Goal: Information Seeking & Learning: Check status

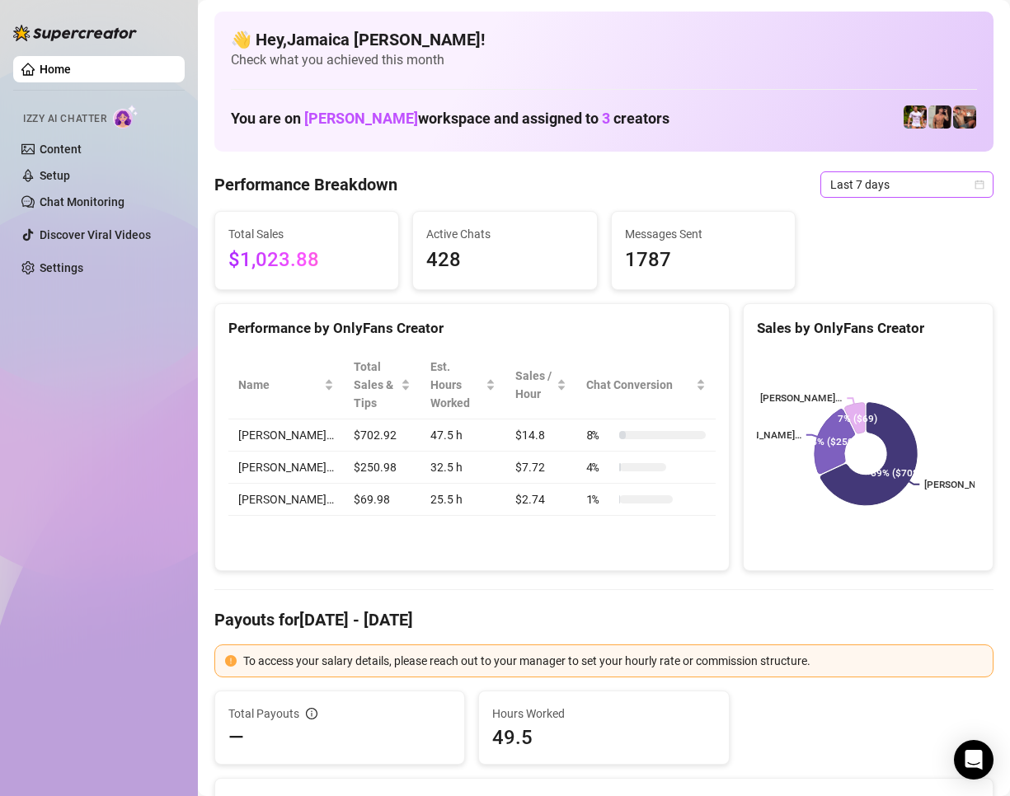
click at [847, 186] on span "Last 7 days" at bounding box center [906, 184] width 153 height 25
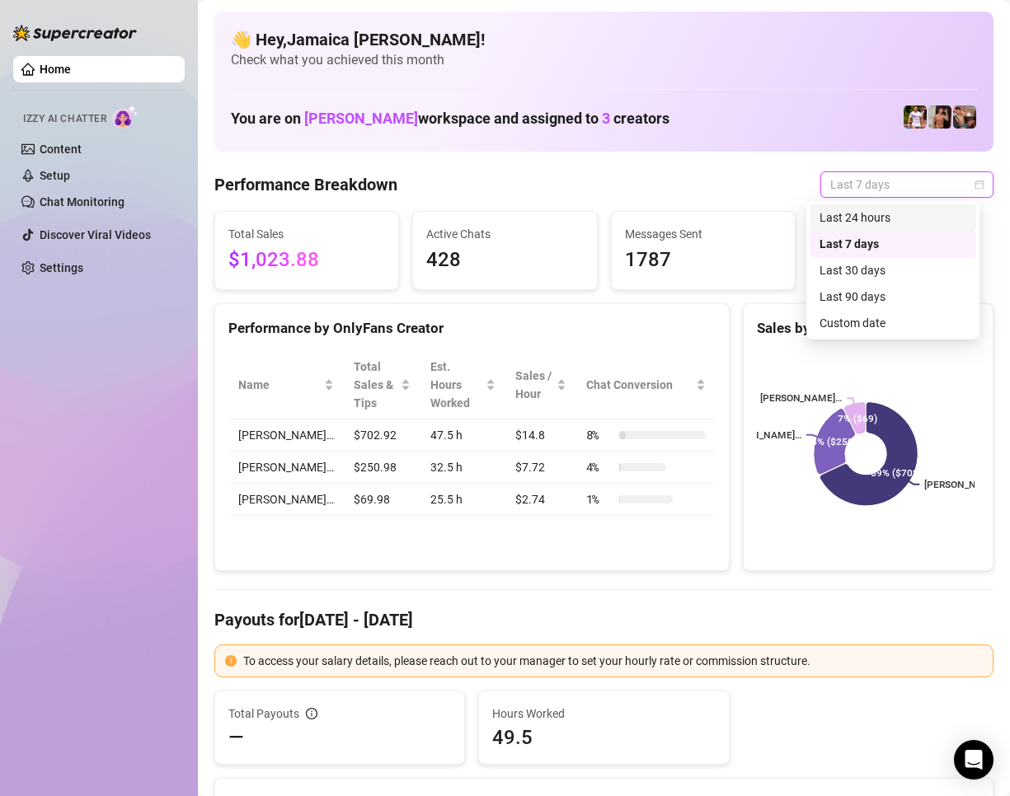
click at [862, 219] on div "Last 24 hours" at bounding box center [893, 218] width 147 height 18
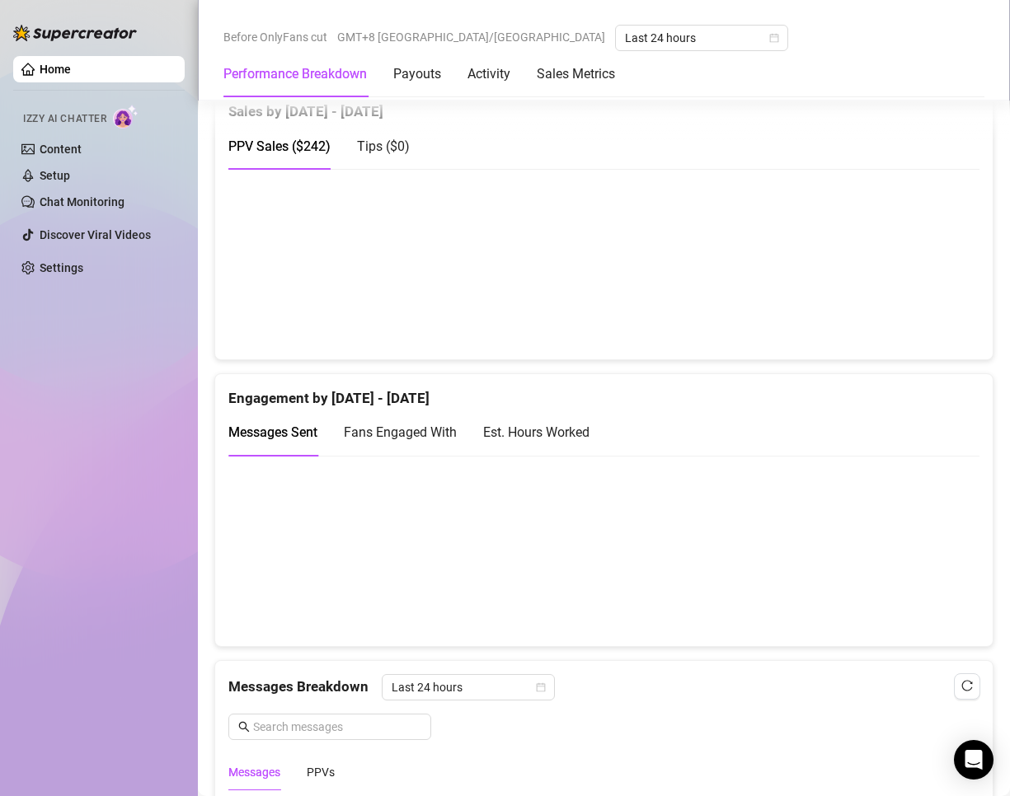
scroll to position [1237, 0]
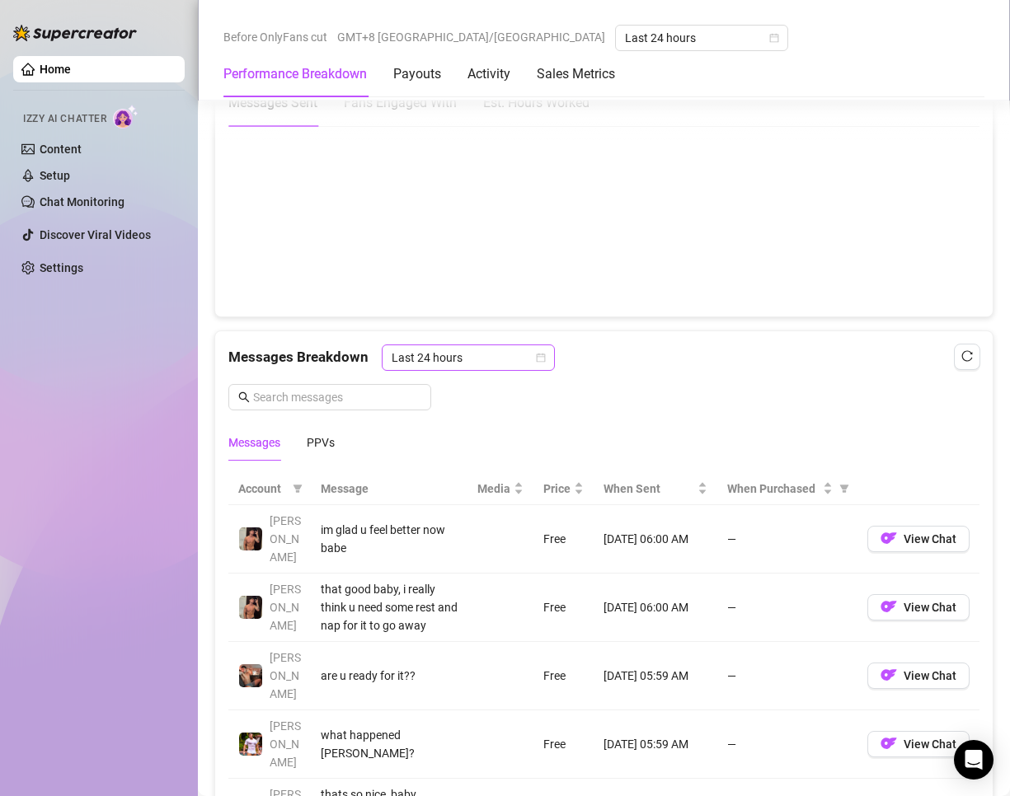
click at [476, 349] on span "Last 24 hours" at bounding box center [468, 357] width 153 height 25
click at [484, 394] on div "Last 24 hours" at bounding box center [466, 391] width 147 height 18
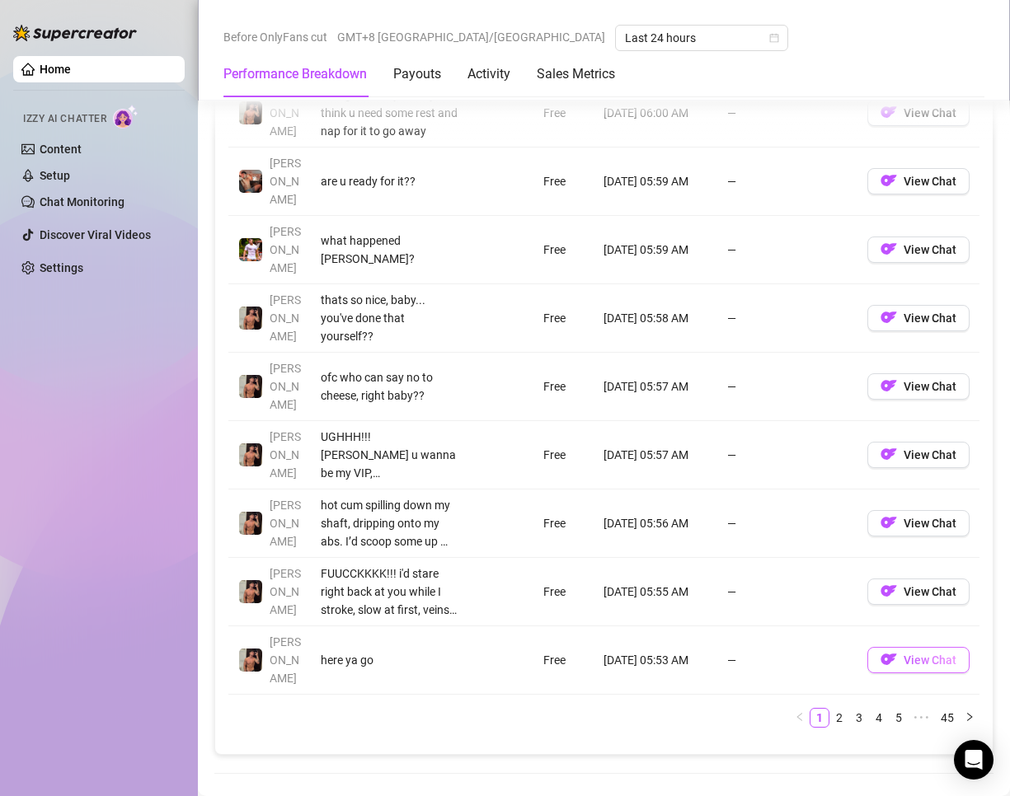
scroll to position [1567, 0]
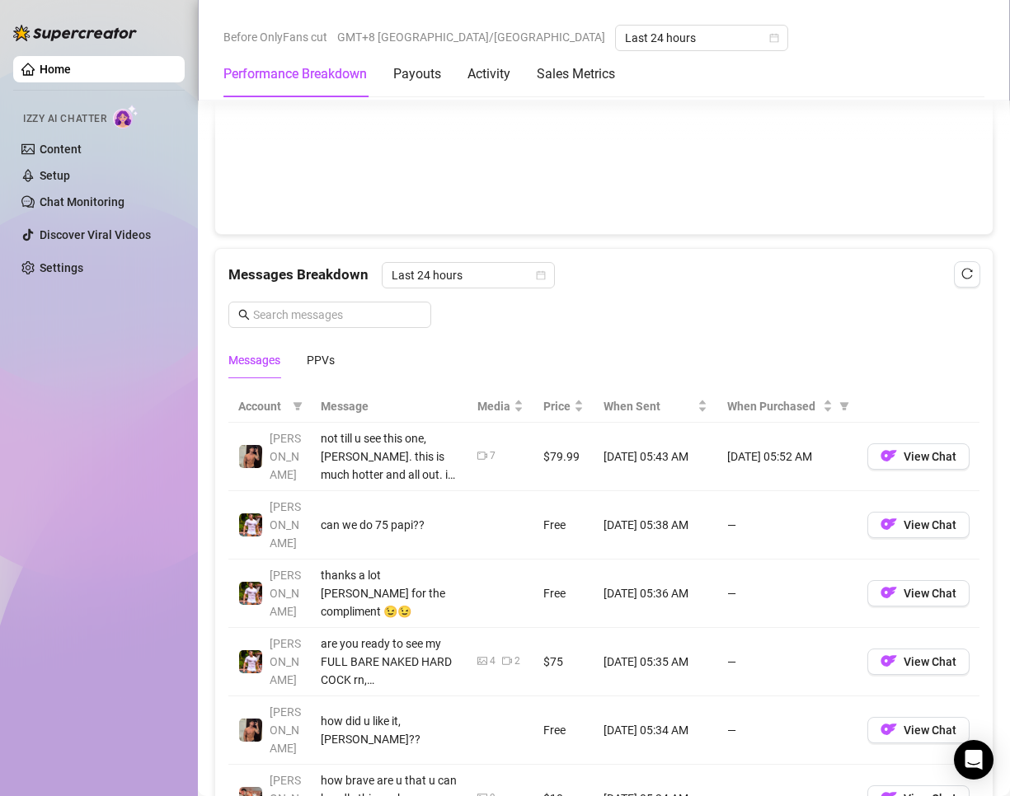
scroll to position [1237, 0]
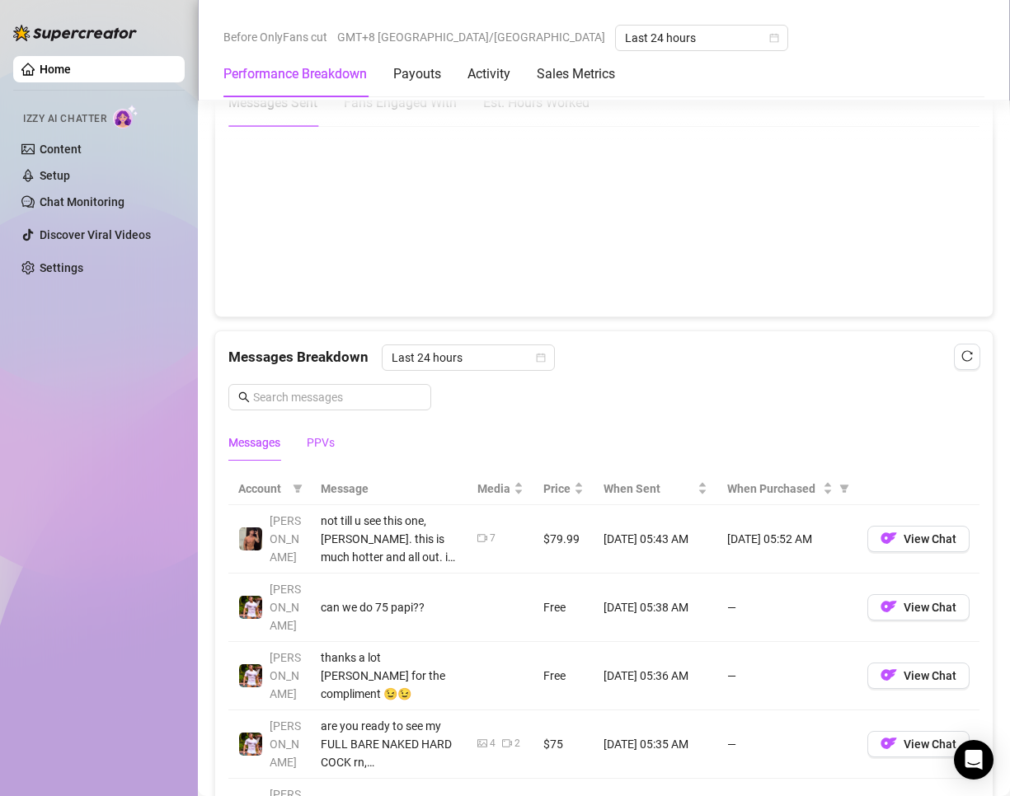
click at [327, 444] on div "PPVs" at bounding box center [321, 443] width 28 height 18
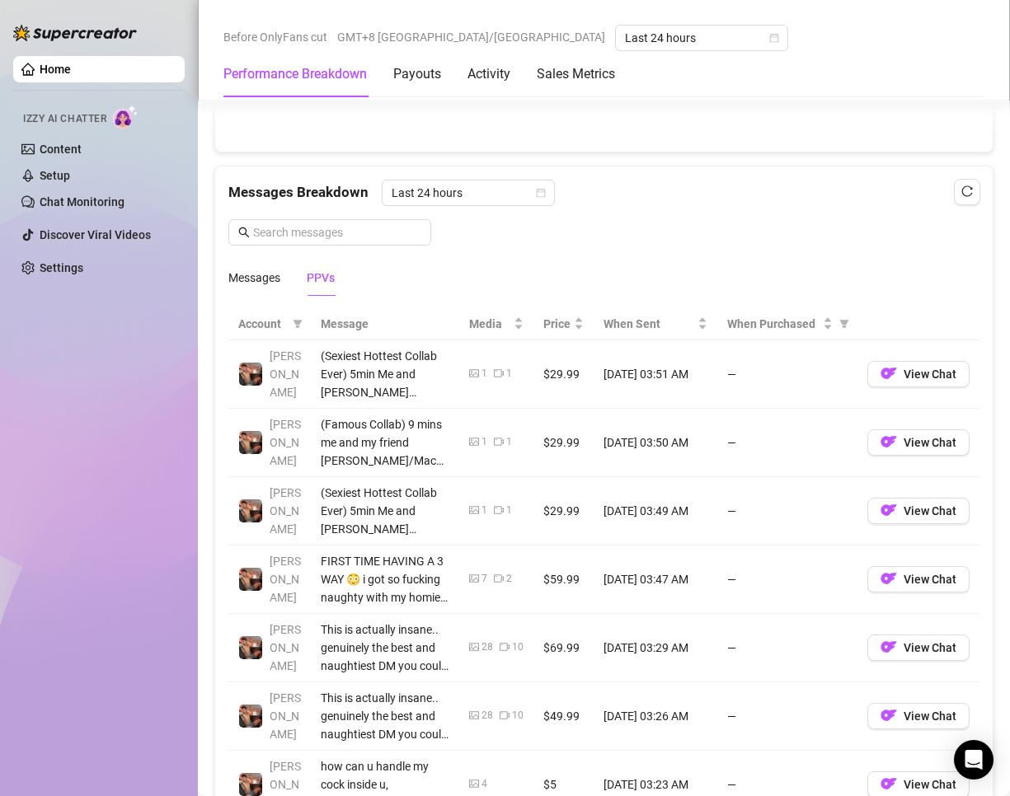
scroll to position [1814, 0]
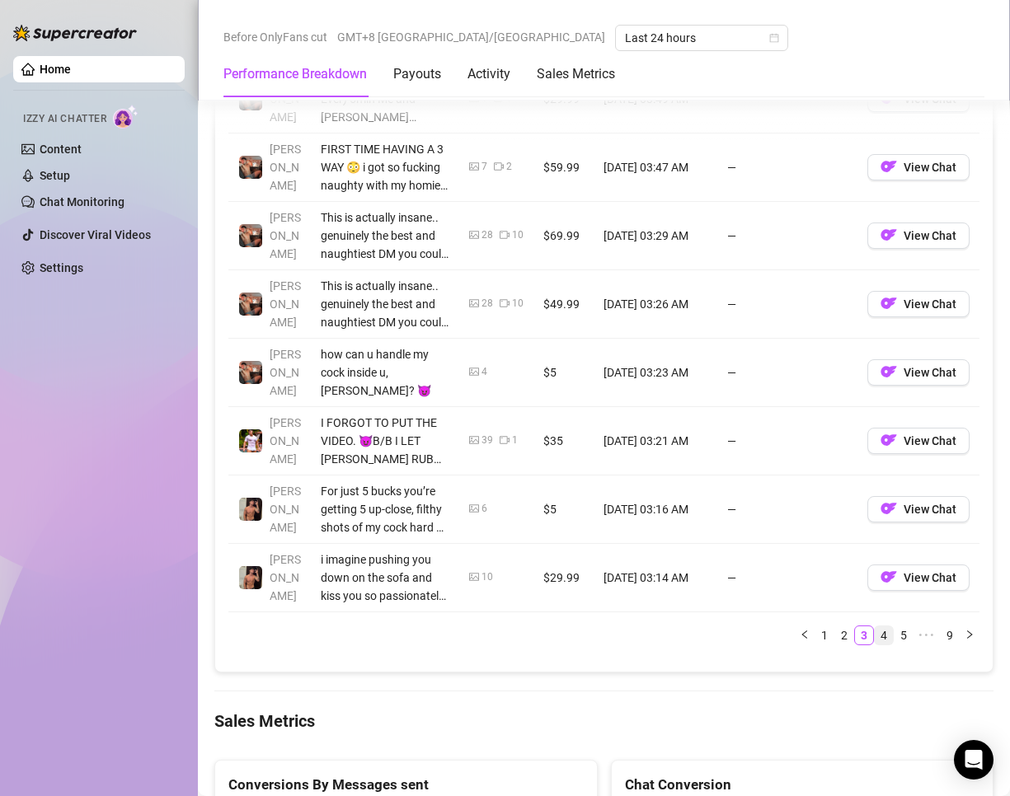
click at [875, 639] on link "4" at bounding box center [884, 636] width 18 height 18
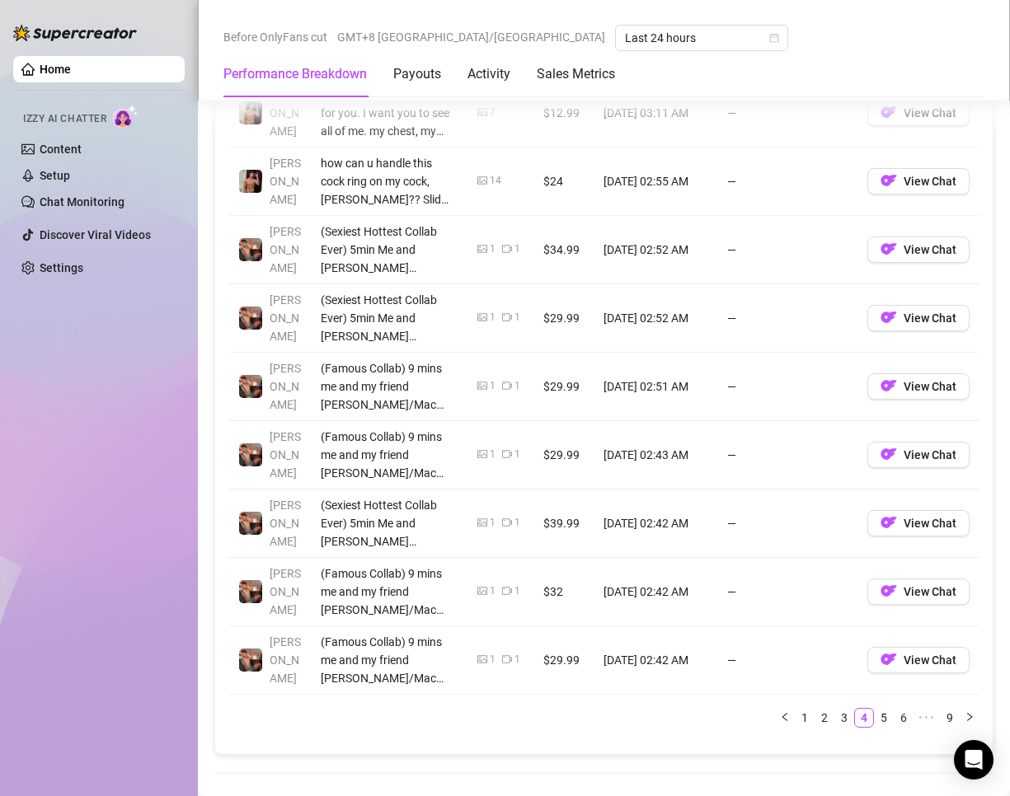
scroll to position [1896, 0]
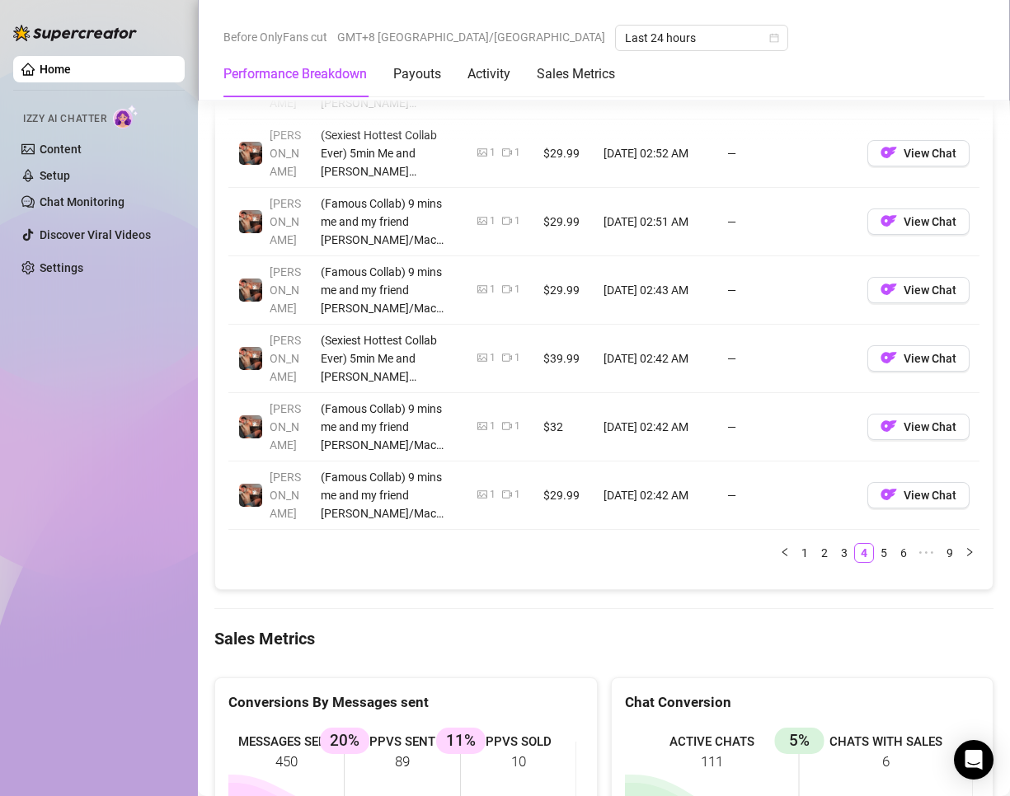
drag, startPoint x: 870, startPoint y: 557, endPoint x: 873, endPoint y: 580, distance: 24.1
click at [875, 557] on link "5" at bounding box center [884, 553] width 18 height 18
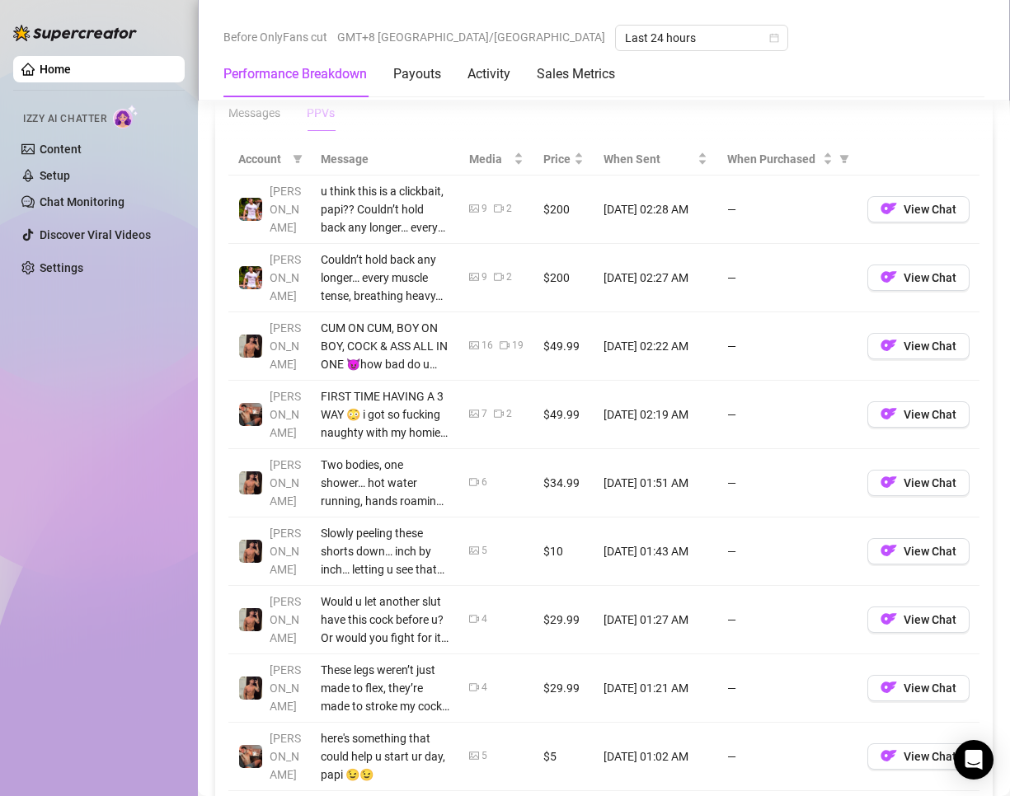
scroll to position [1814, 0]
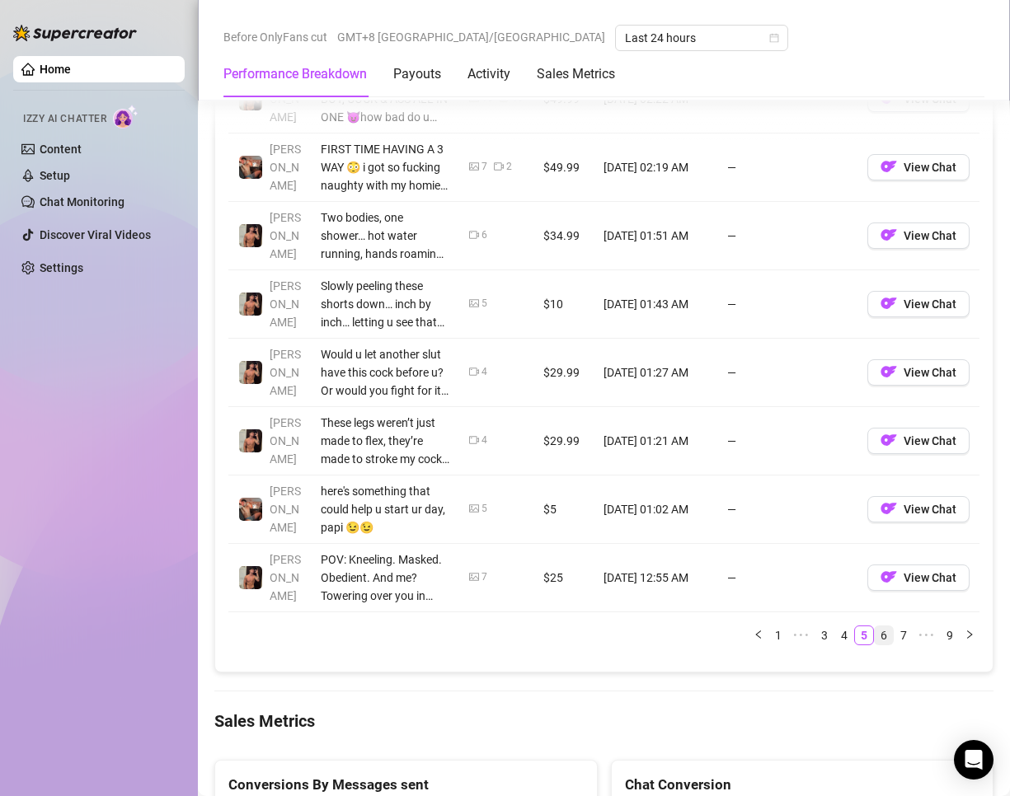
click at [875, 638] on link "6" at bounding box center [884, 636] width 18 height 18
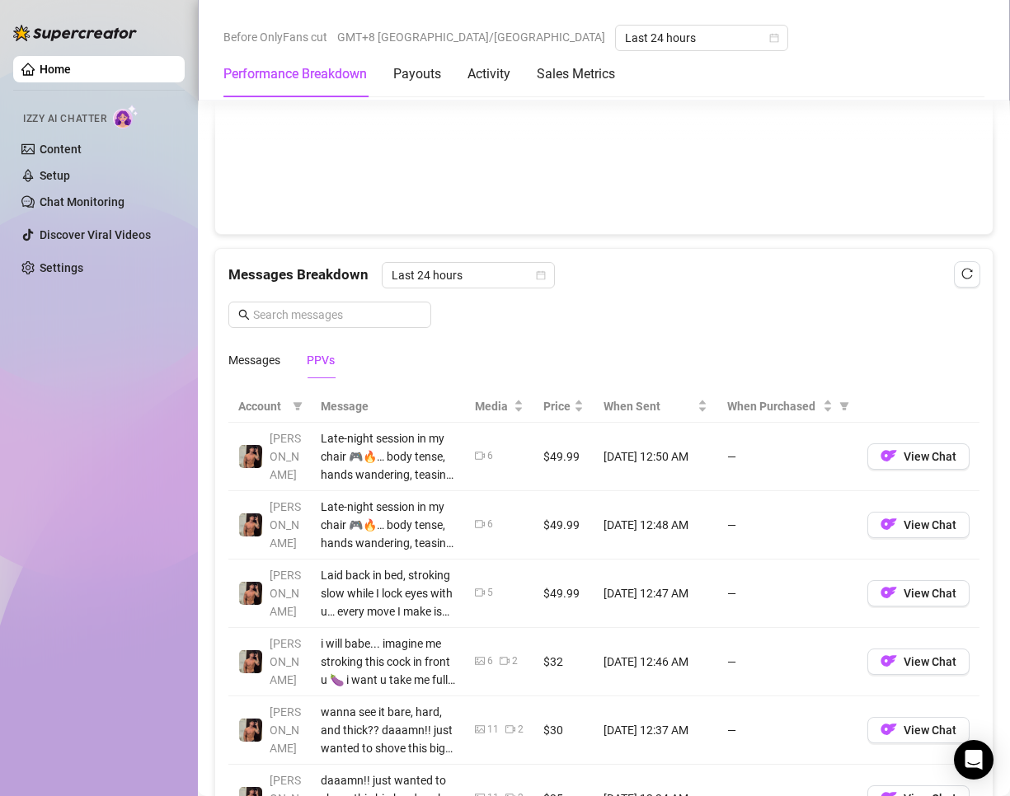
scroll to position [1732, 0]
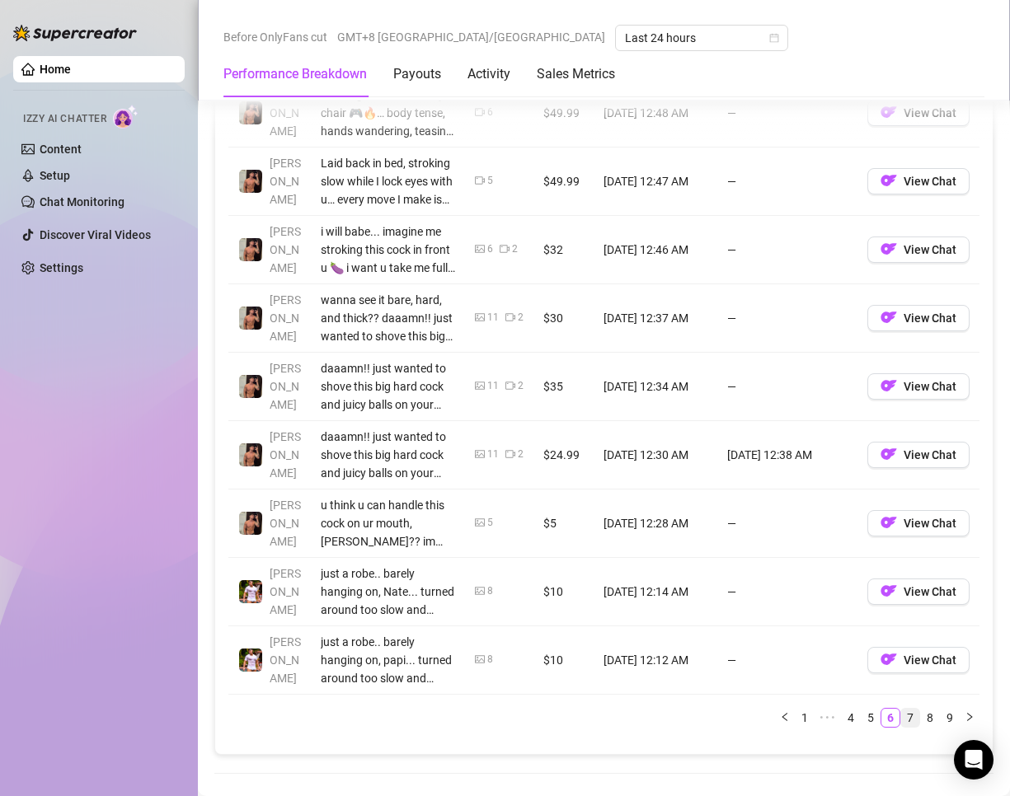
click at [901, 710] on link "7" at bounding box center [910, 718] width 18 height 18
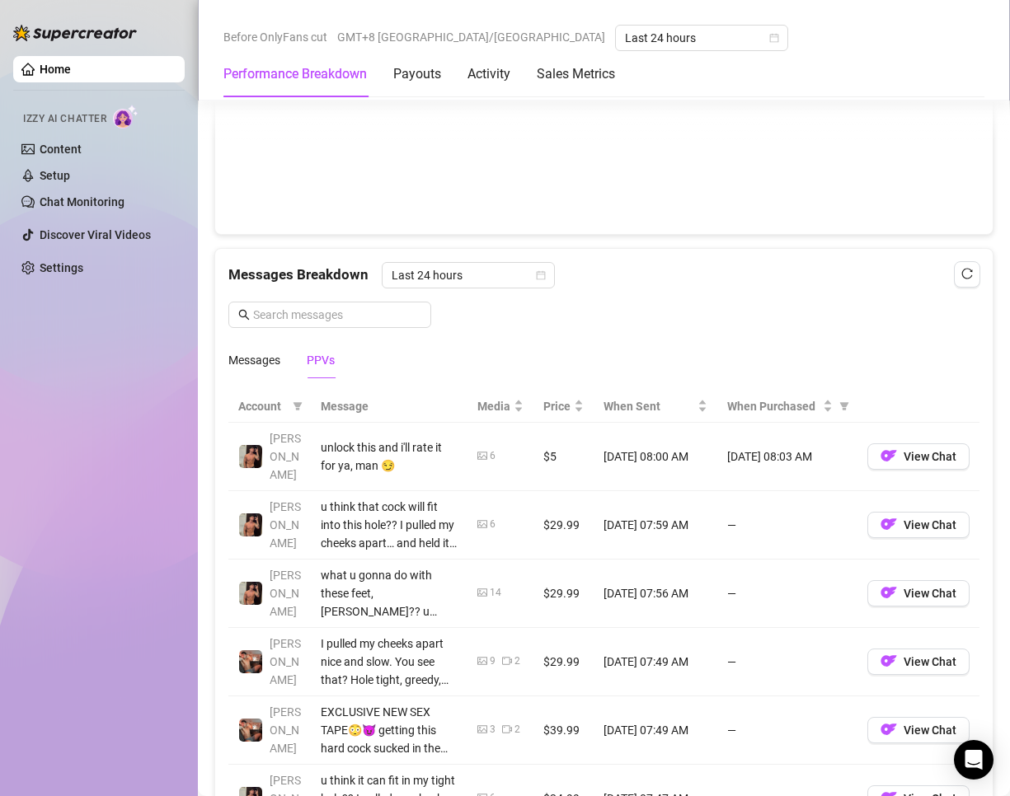
scroll to position [1814, 0]
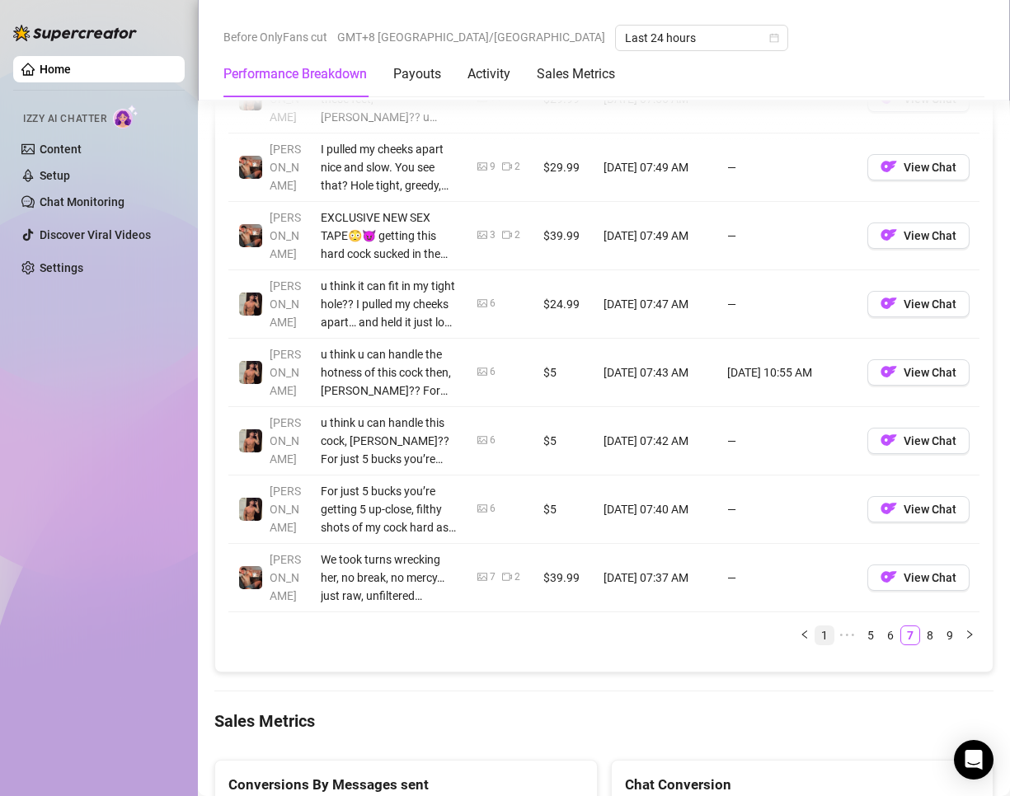
click at [815, 627] on link "1" at bounding box center [824, 636] width 18 height 18
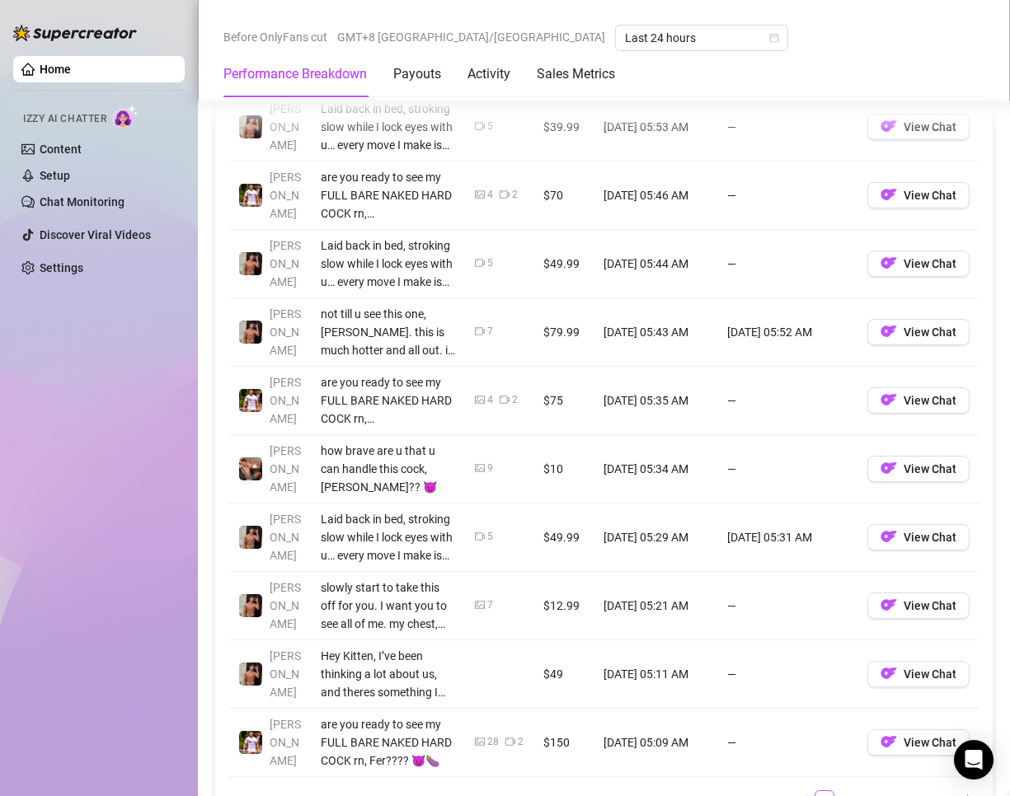
scroll to position [1896, 0]
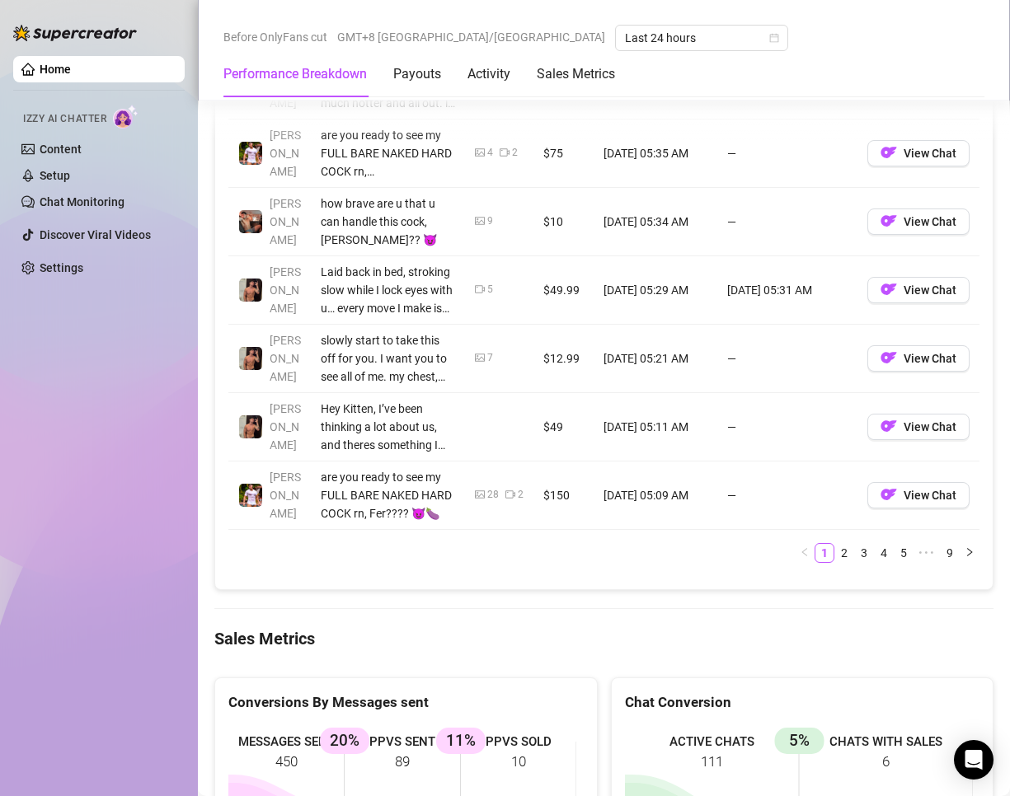
click at [835, 556] on link "2" at bounding box center [844, 553] width 18 height 18
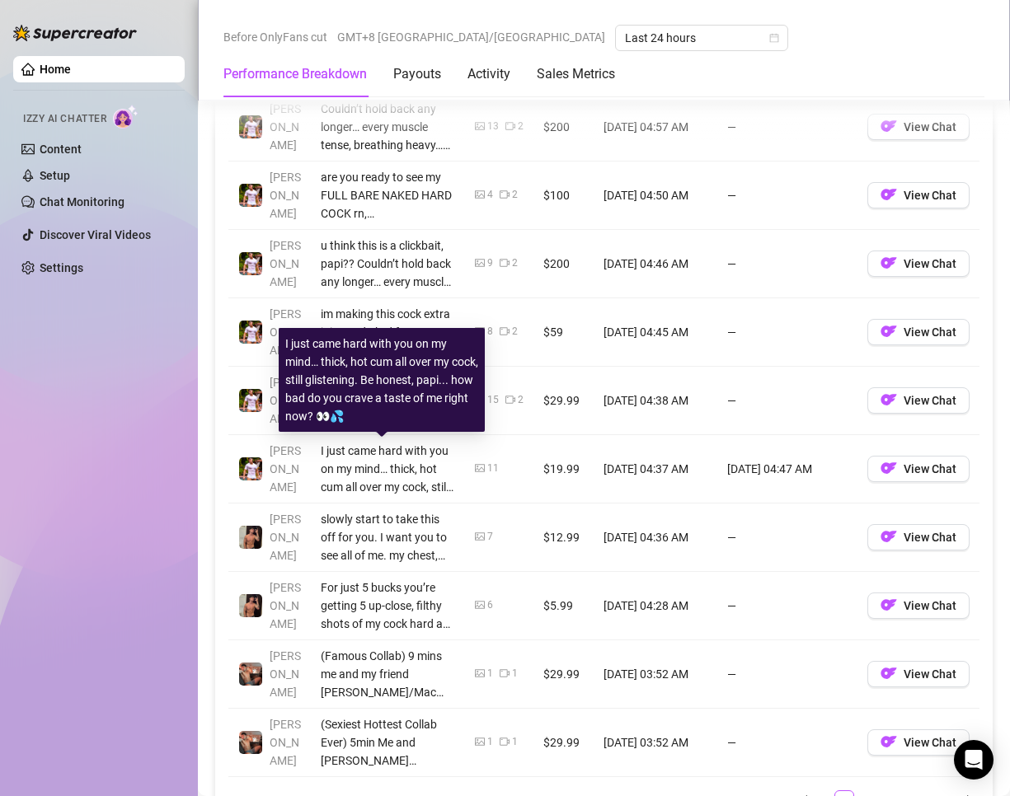
scroll to position [1979, 0]
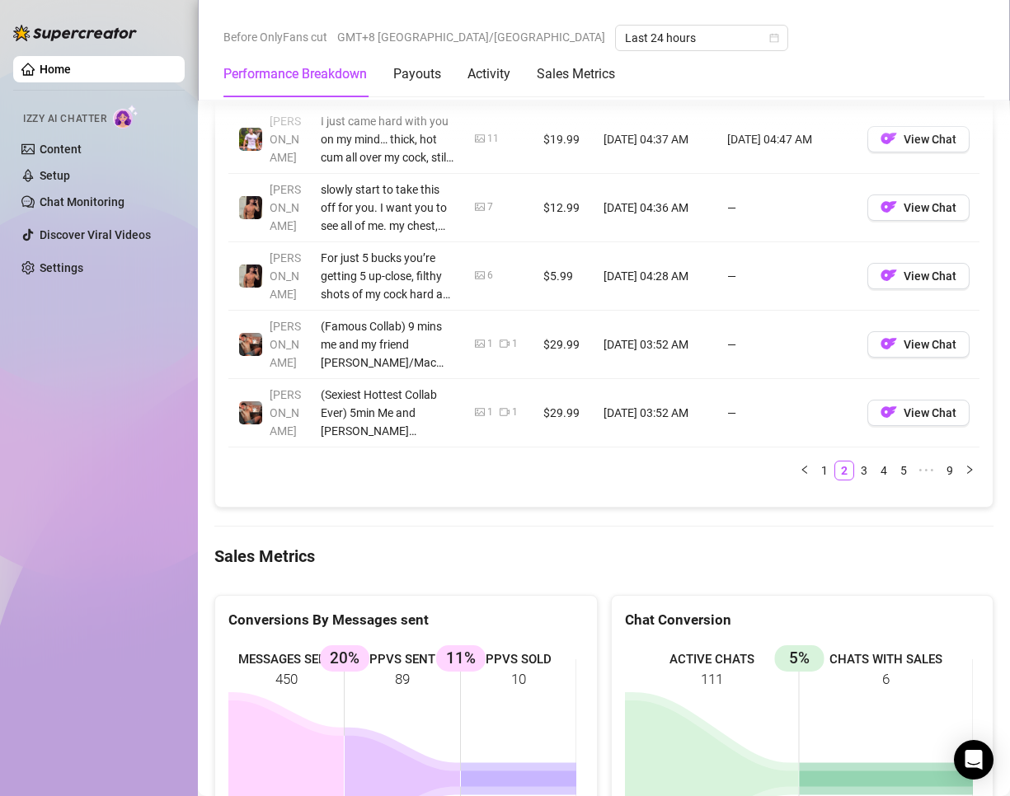
drag, startPoint x: 844, startPoint y: 462, endPoint x: 746, endPoint y: 548, distance: 130.9
click at [855, 464] on link "3" at bounding box center [864, 471] width 18 height 18
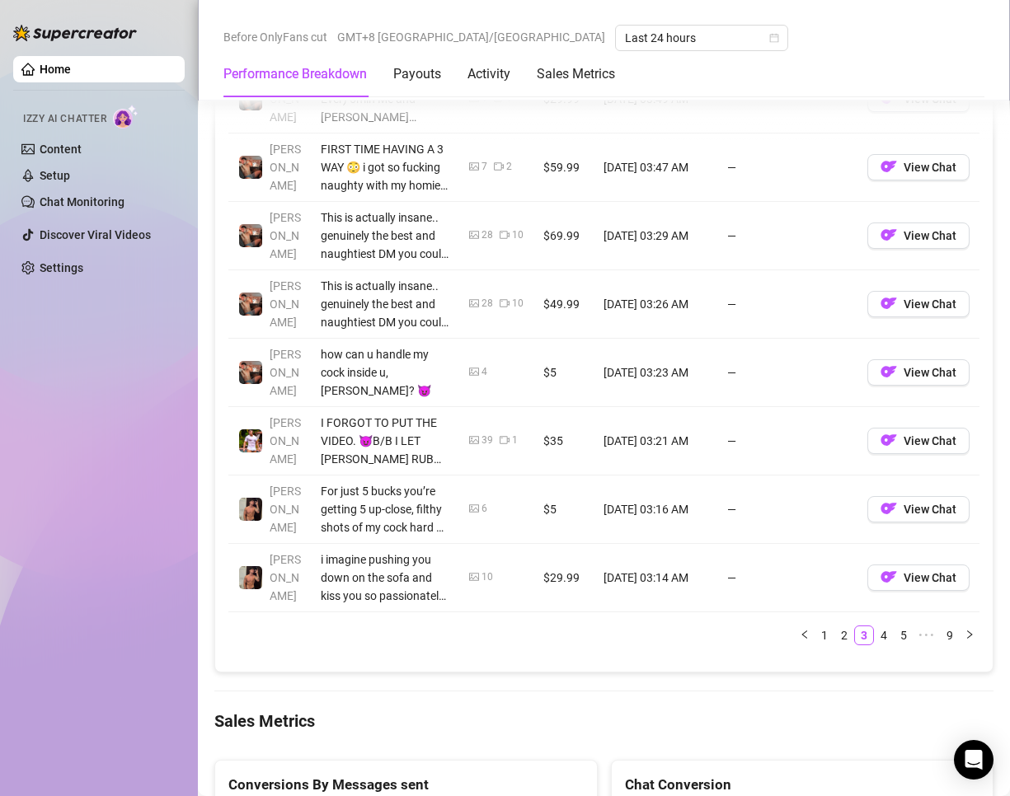
scroll to position [1896, 0]
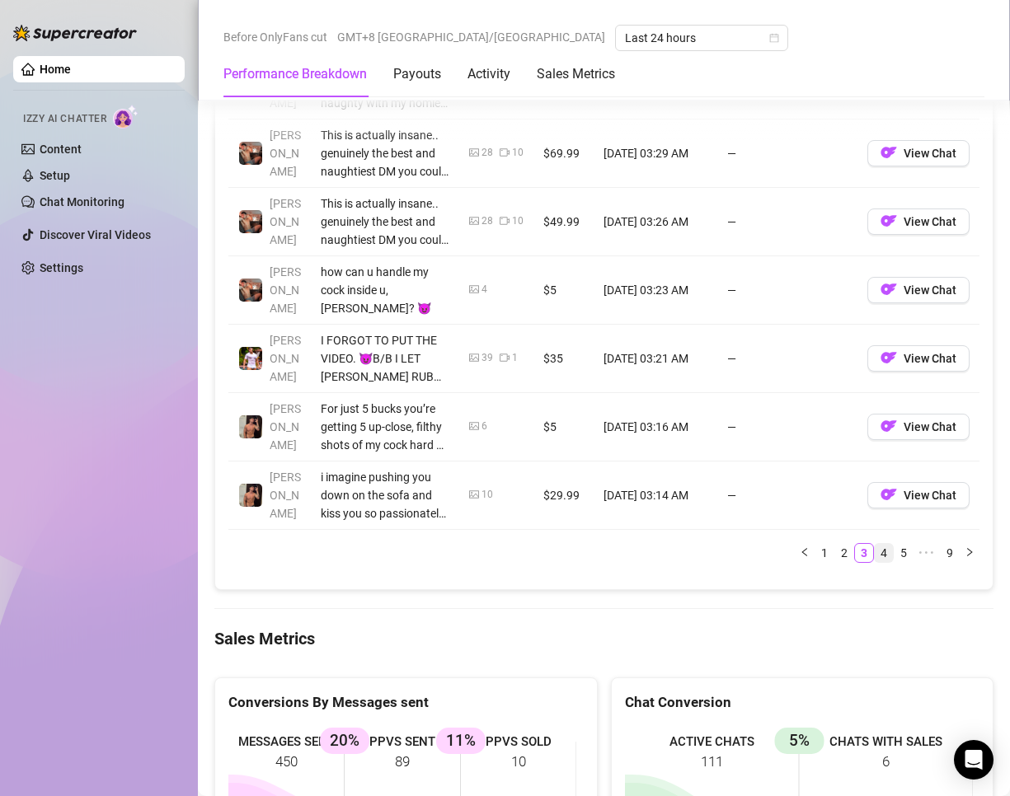
click at [875, 553] on link "4" at bounding box center [884, 553] width 18 height 18
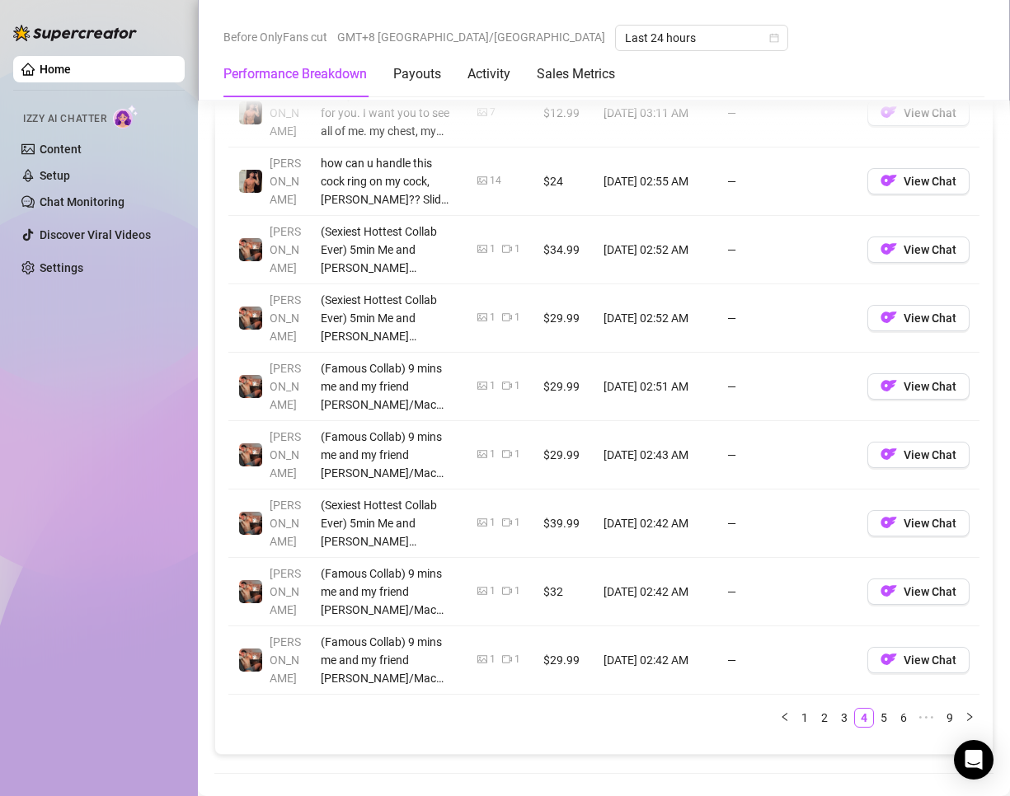
scroll to position [1979, 0]
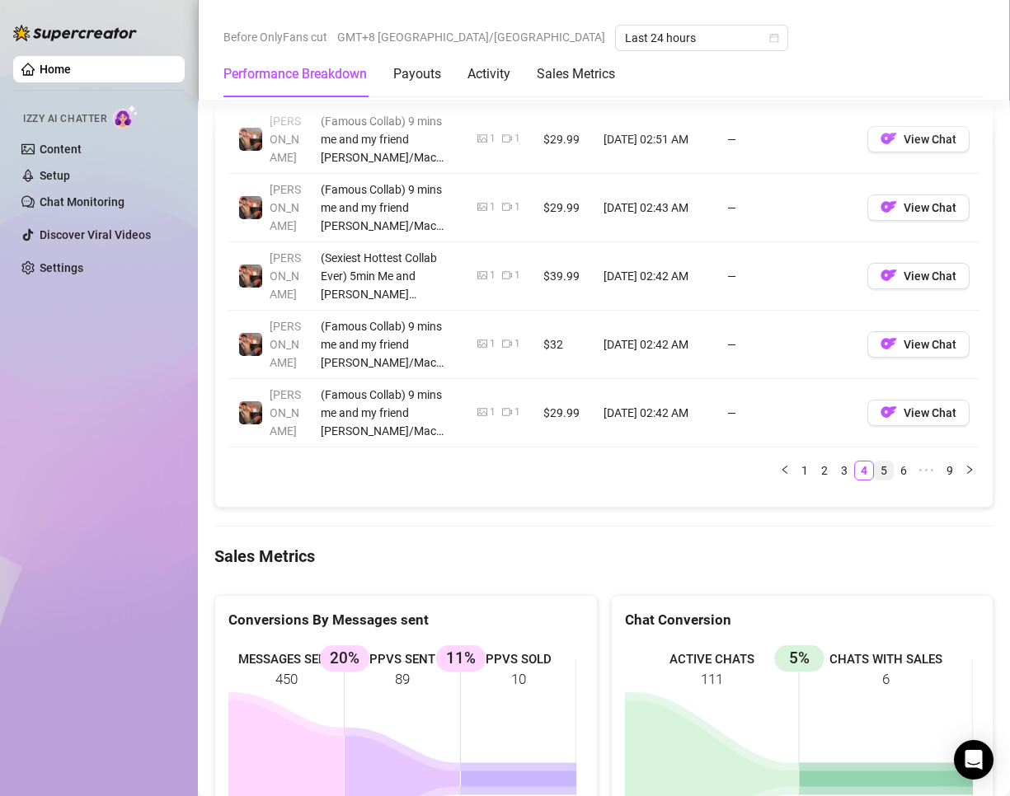
click at [875, 464] on link "5" at bounding box center [884, 471] width 18 height 18
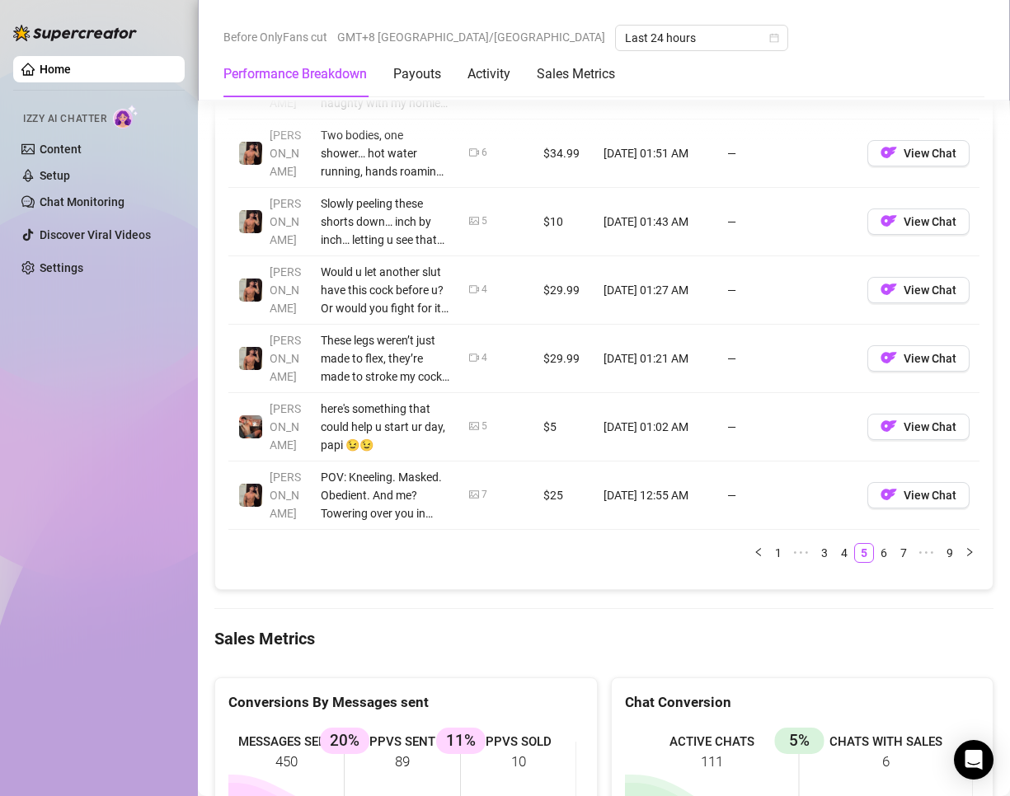
scroll to position [2061, 0]
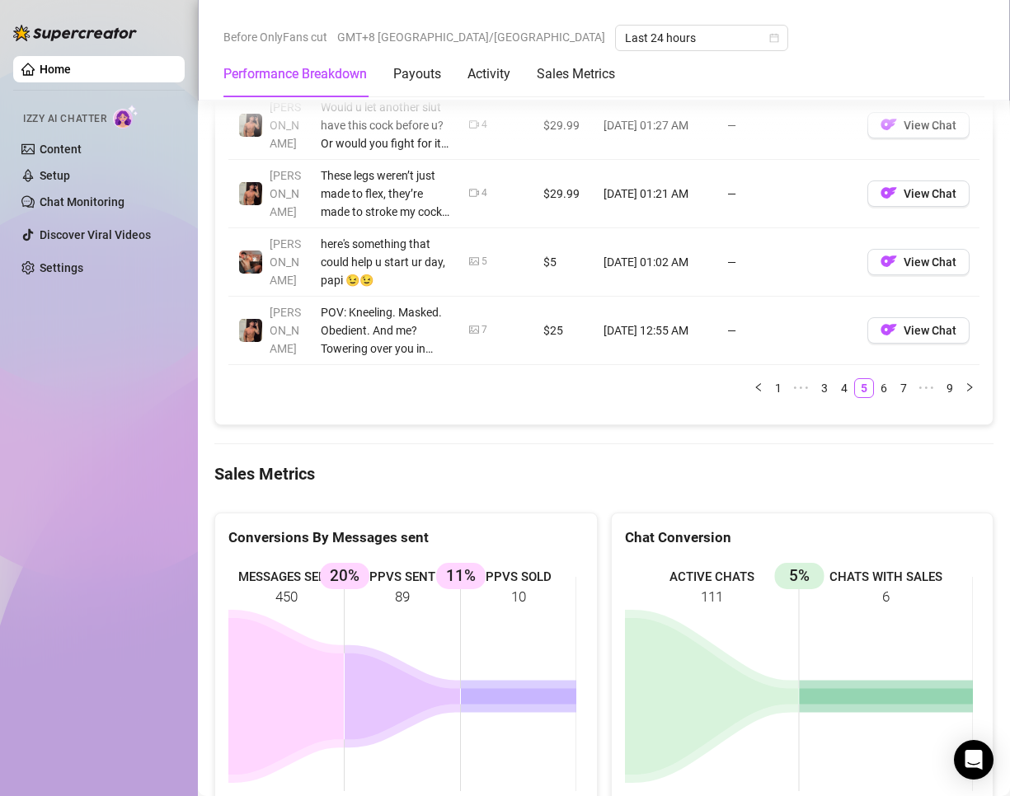
click at [875, 388] on link "6" at bounding box center [884, 388] width 18 height 18
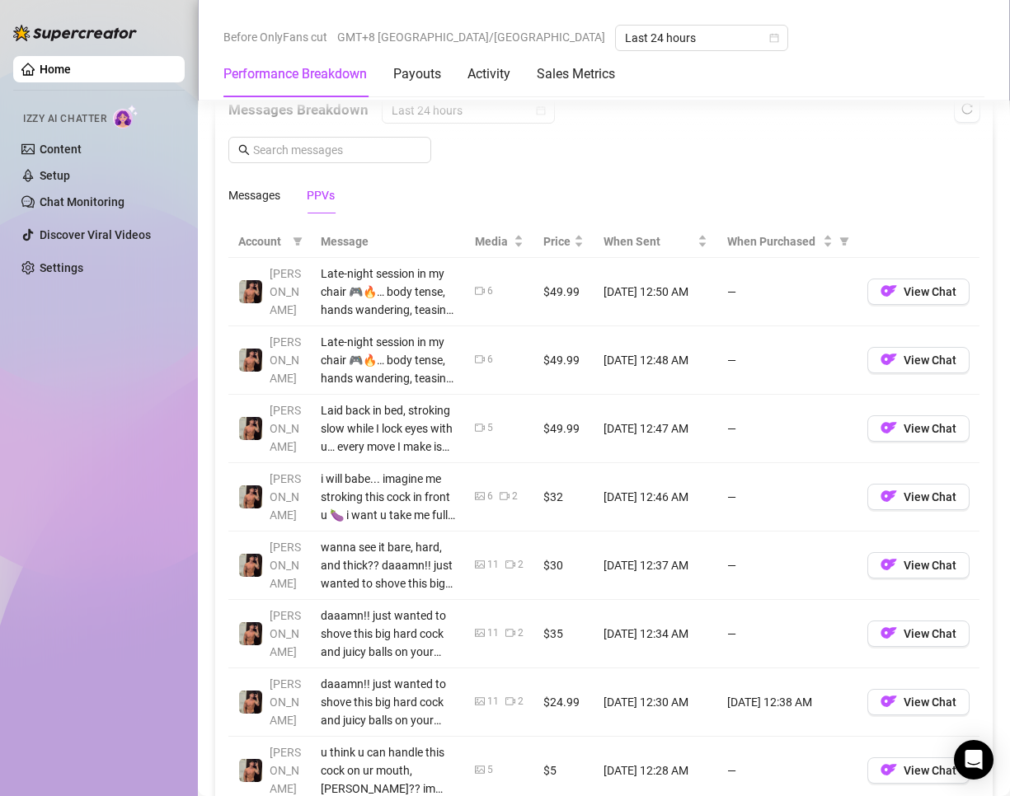
scroll to position [1732, 0]
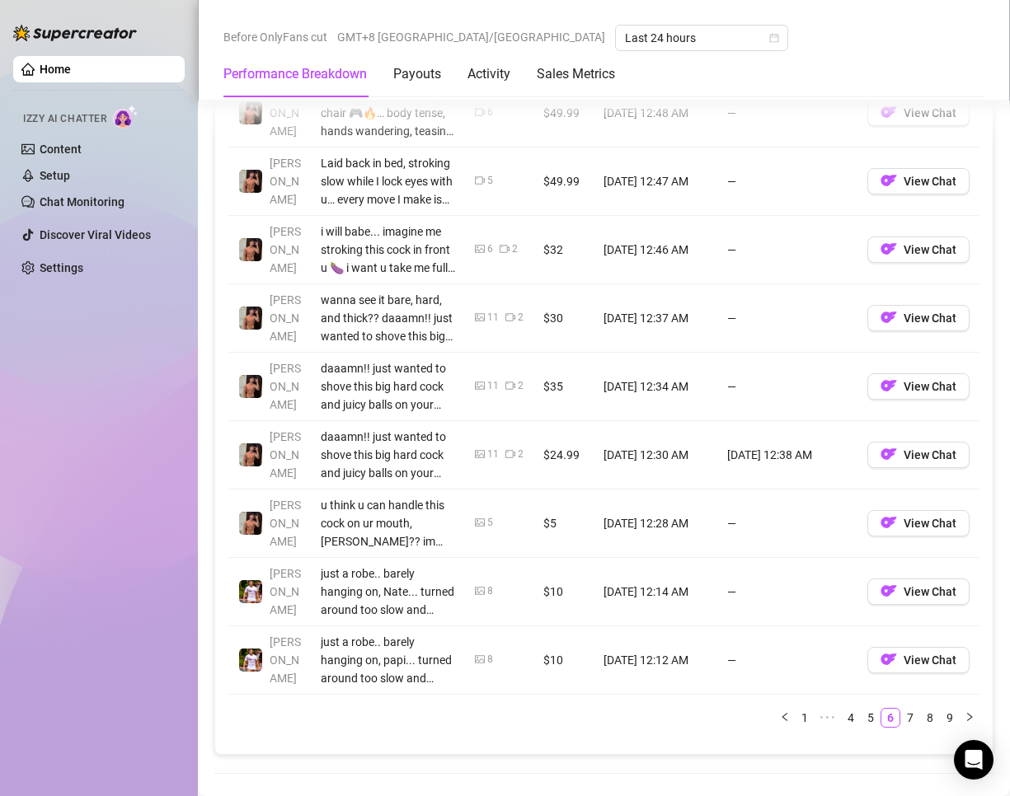
click at [901, 719] on link "7" at bounding box center [910, 718] width 18 height 18
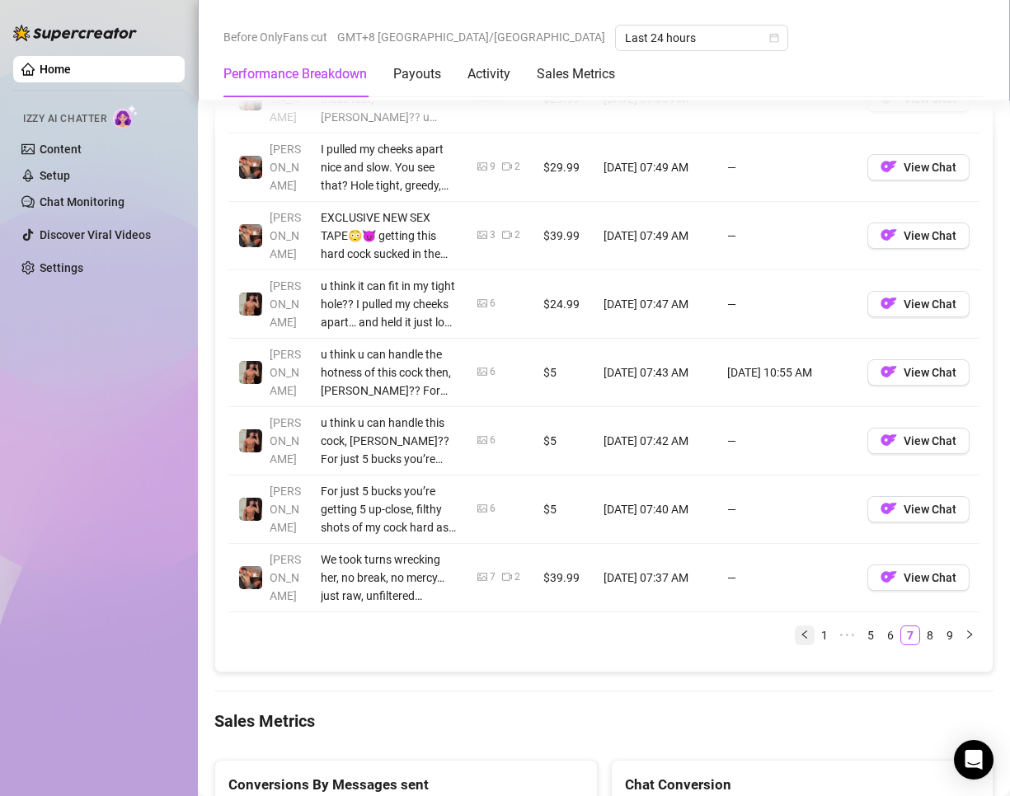
scroll to position [1979, 0]
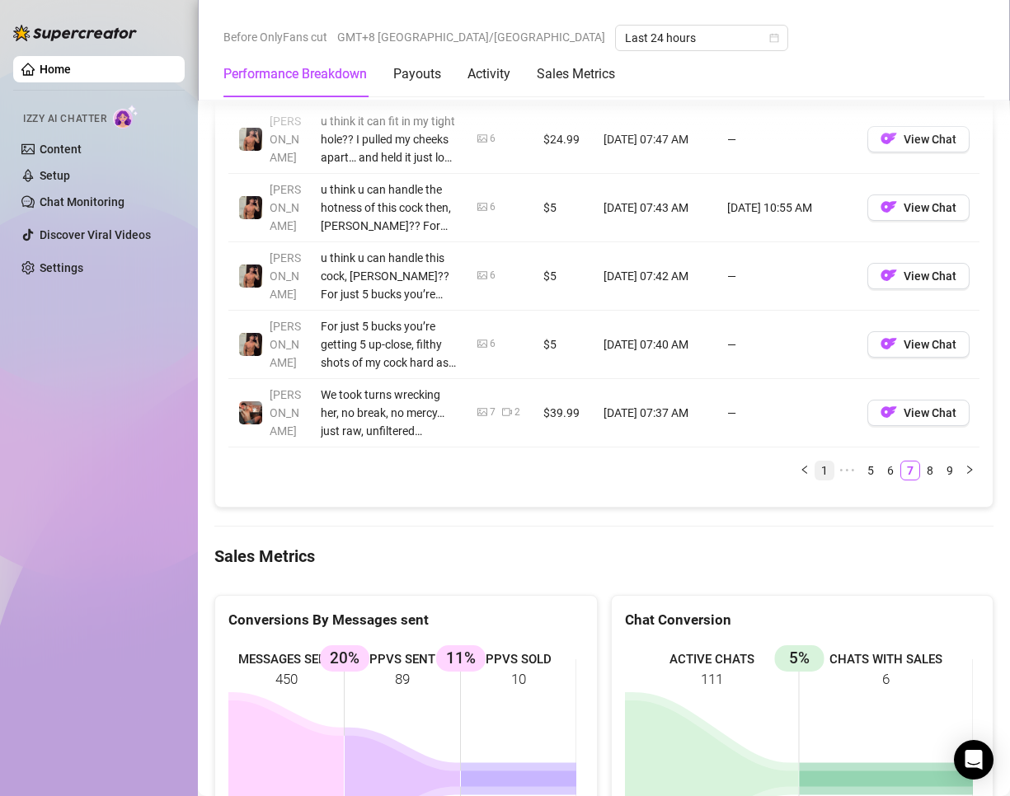
click at [815, 462] on li "1" at bounding box center [825, 471] width 20 height 20
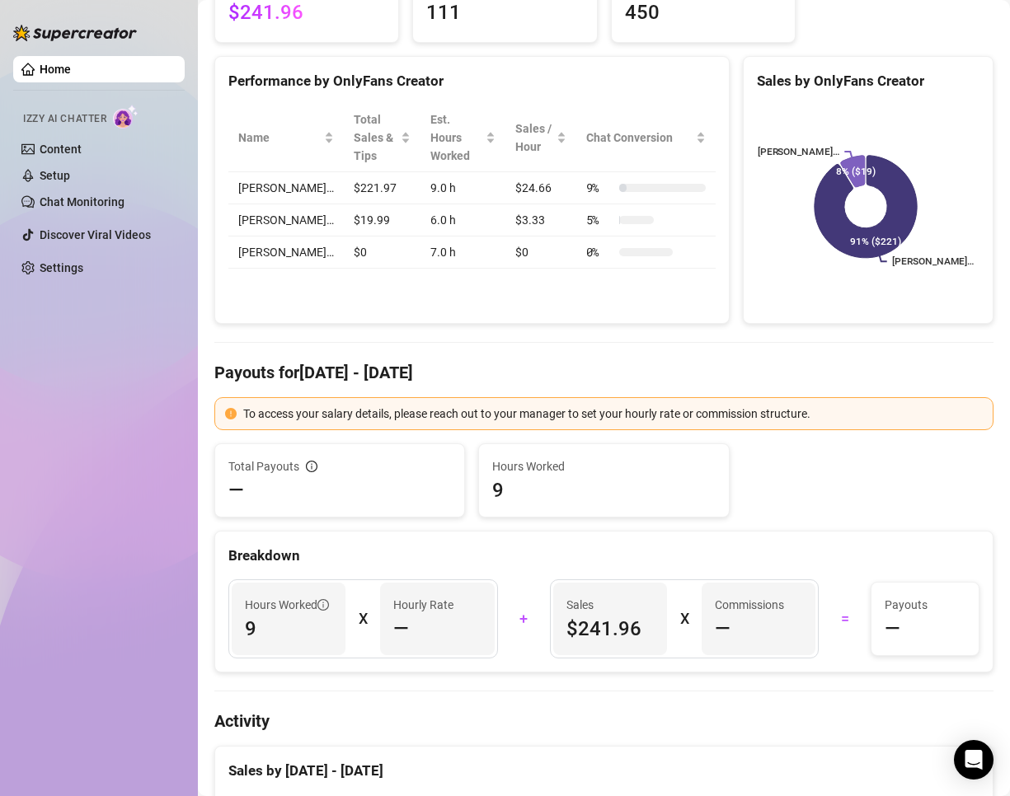
scroll to position [0, 0]
